Goal: Task Accomplishment & Management: Use online tool/utility

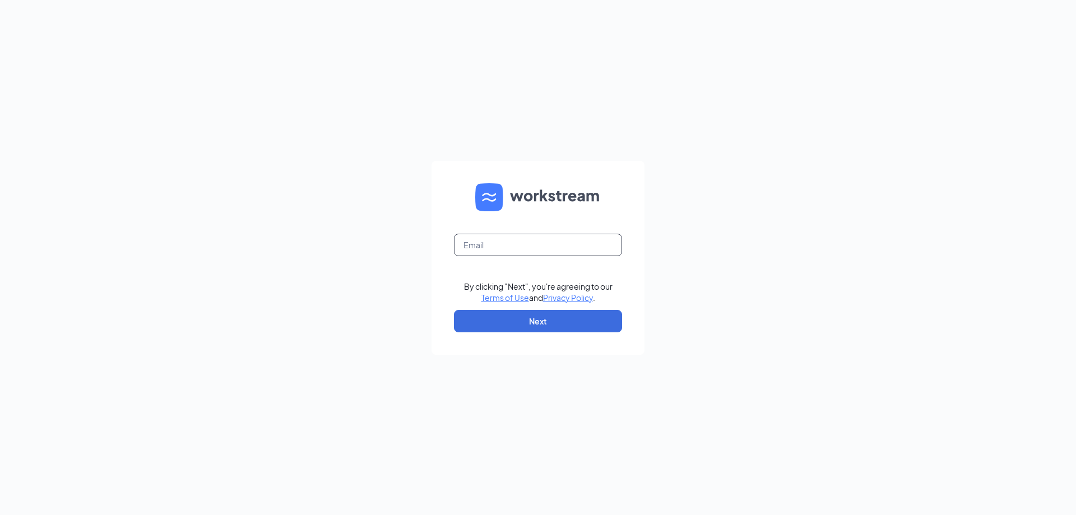
click at [487, 252] on input "text" at bounding box center [538, 245] width 168 height 22
type input "scopado@ddcoastal.com"
click at [549, 320] on button "Next" at bounding box center [538, 321] width 168 height 22
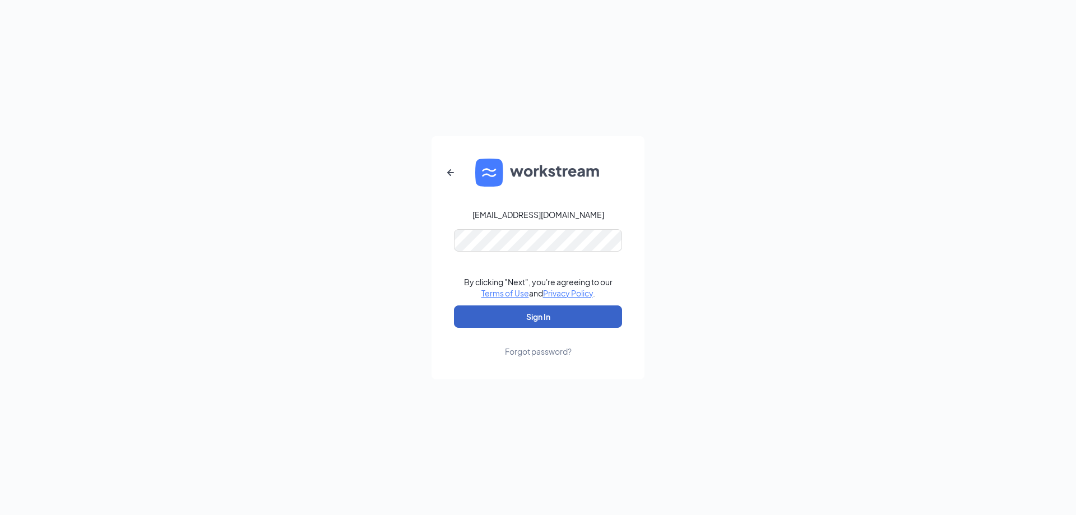
click at [549, 314] on button "Sign In" at bounding box center [538, 316] width 168 height 22
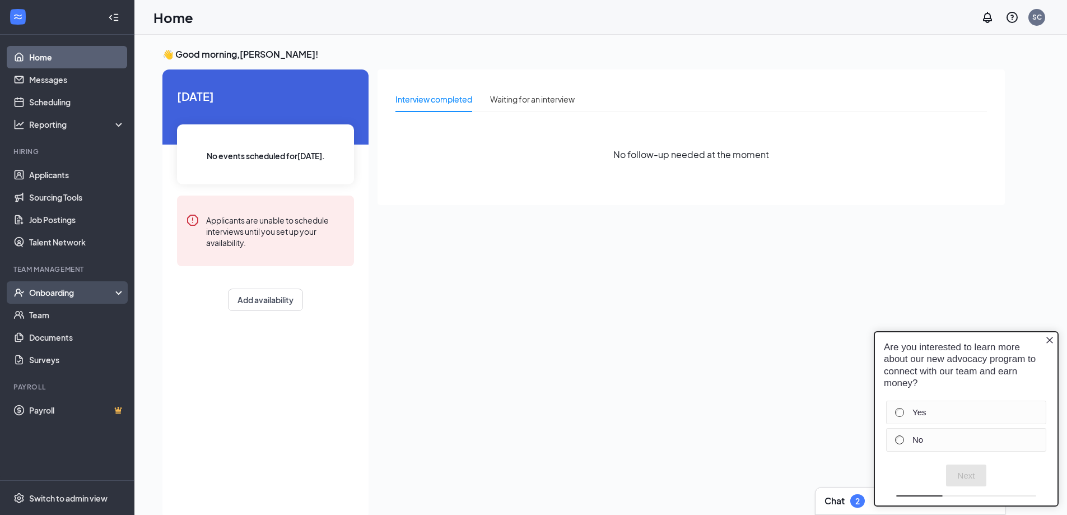
click at [64, 290] on div "Onboarding" at bounding box center [72, 292] width 86 height 11
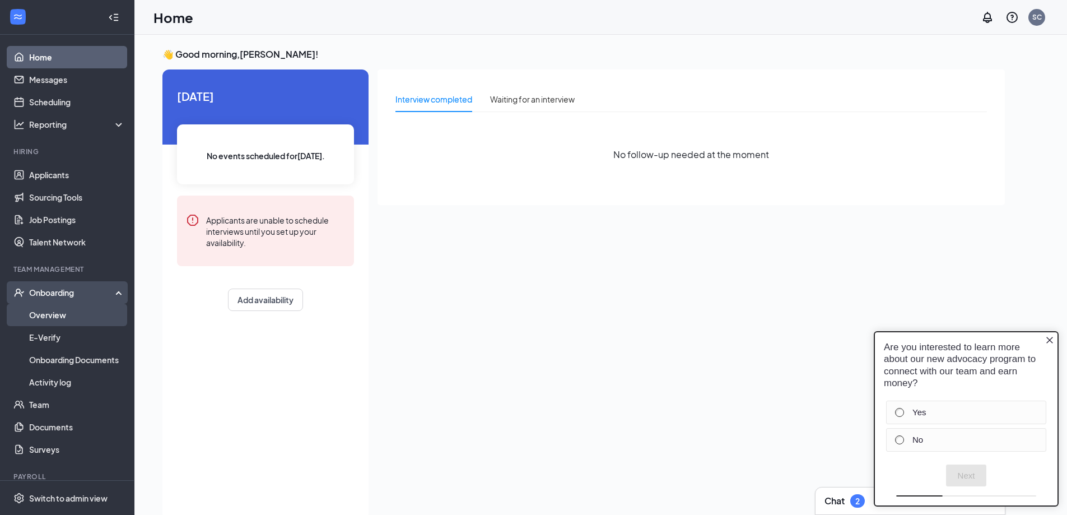
click at [52, 314] on link "Overview" at bounding box center [77, 315] width 96 height 22
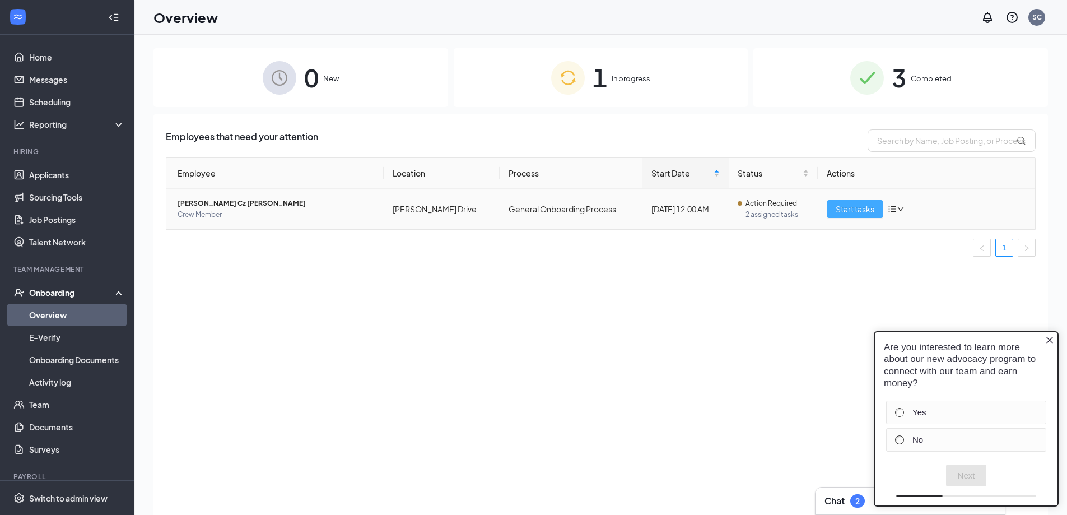
click at [834, 210] on button "Start tasks" at bounding box center [855, 209] width 57 height 18
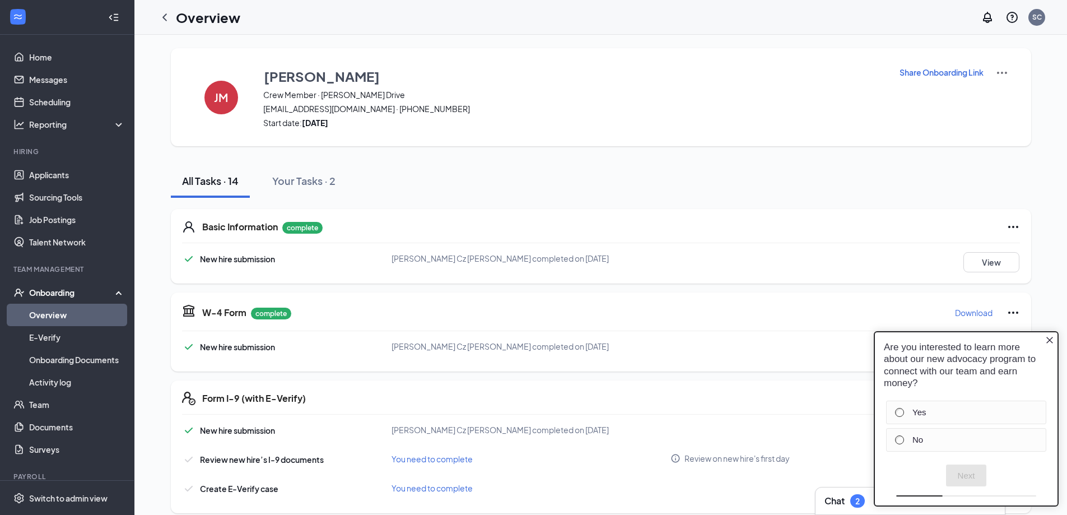
click at [1048, 338] on icon "Close button" at bounding box center [1050, 340] width 7 height 7
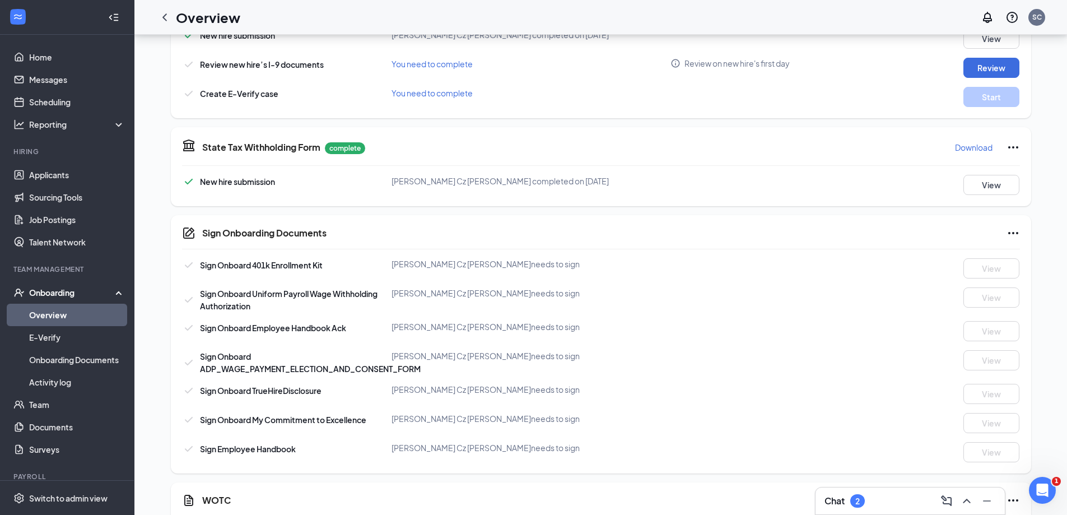
scroll to position [450, 0]
